Goal: Task Accomplishment & Management: Complete application form

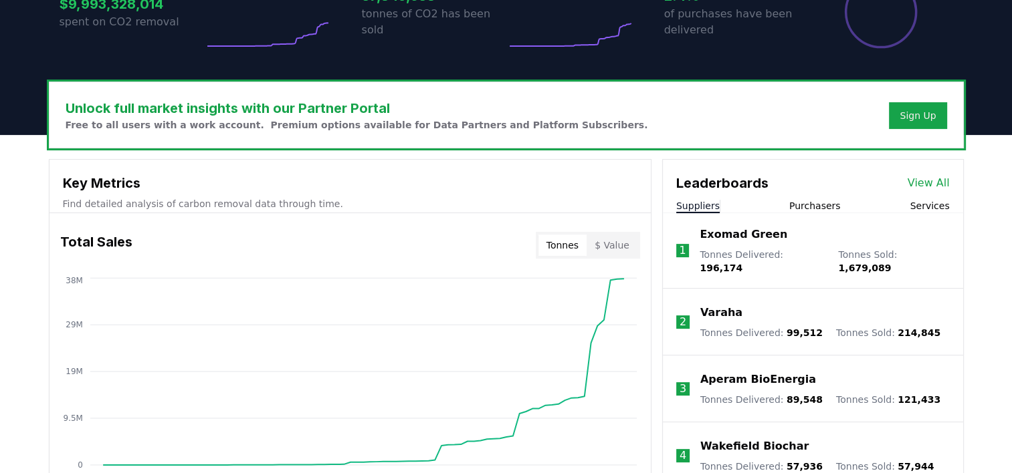
scroll to position [332, 0]
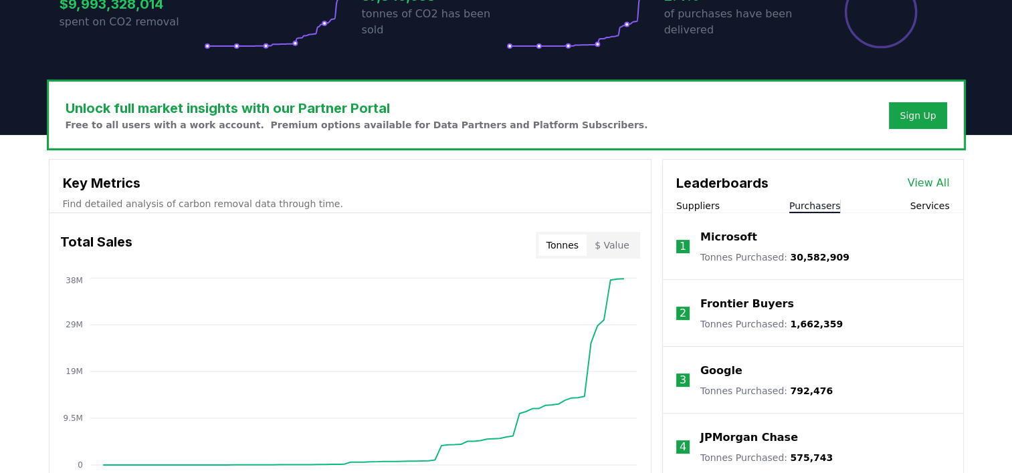
click at [802, 203] on button "Purchasers" at bounding box center [814, 205] width 51 height 13
click at [735, 232] on p "Microsoft" at bounding box center [728, 237] width 57 height 16
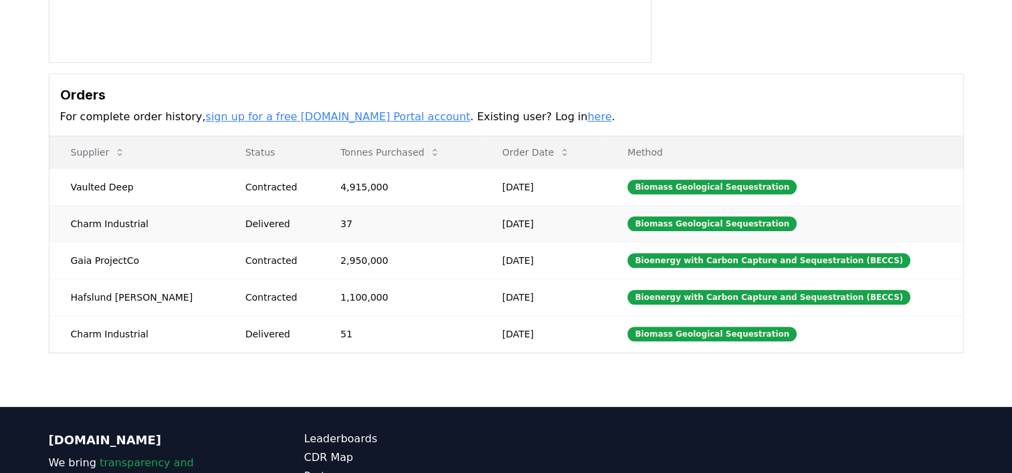
scroll to position [274, 0]
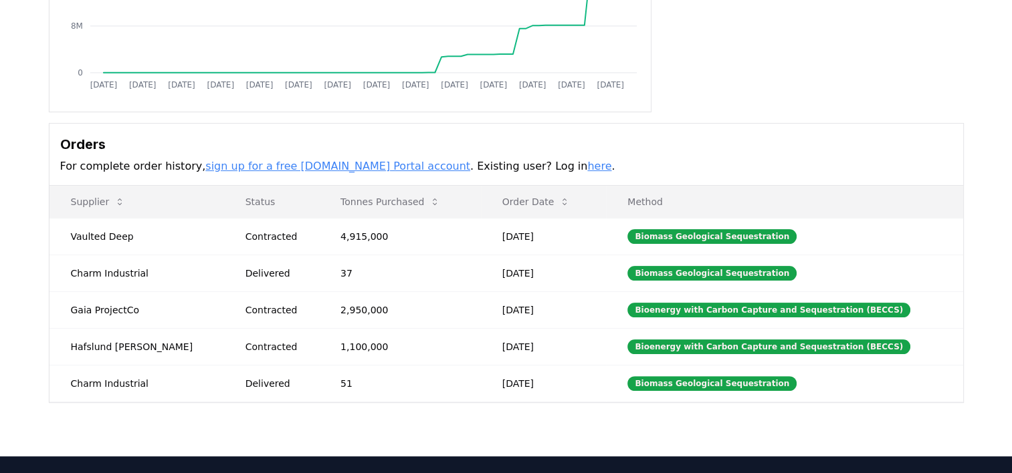
click at [315, 165] on link "sign up for a free [DOMAIN_NAME] Portal account" at bounding box center [337, 166] width 265 height 13
